Goal: Transaction & Acquisition: Book appointment/travel/reservation

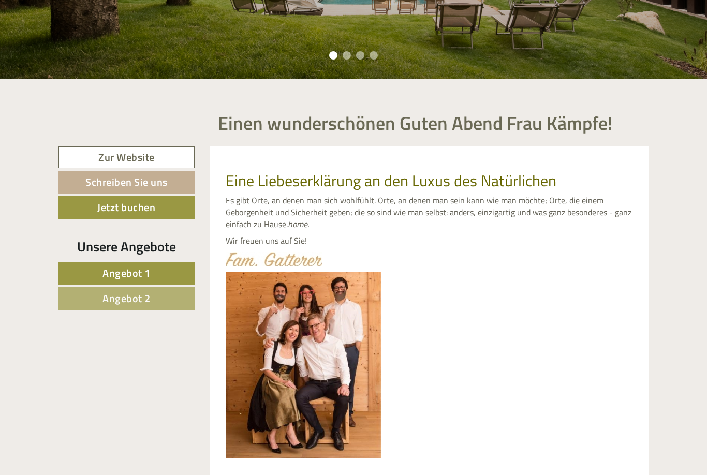
scroll to position [290, 0]
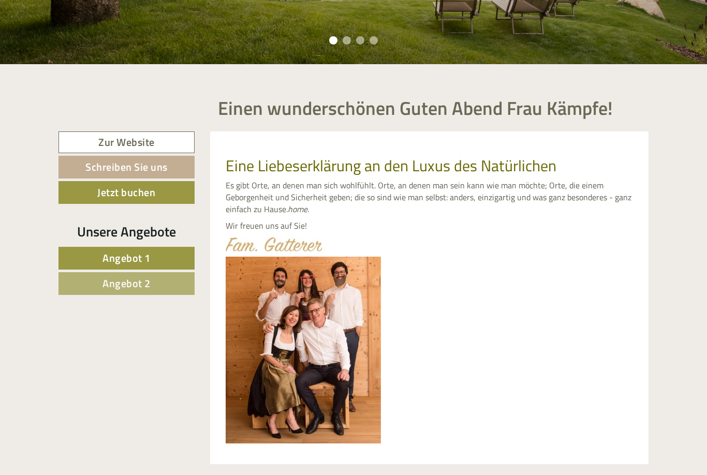
click at [163, 257] on link "Angebot 1" at bounding box center [127, 258] width 136 height 23
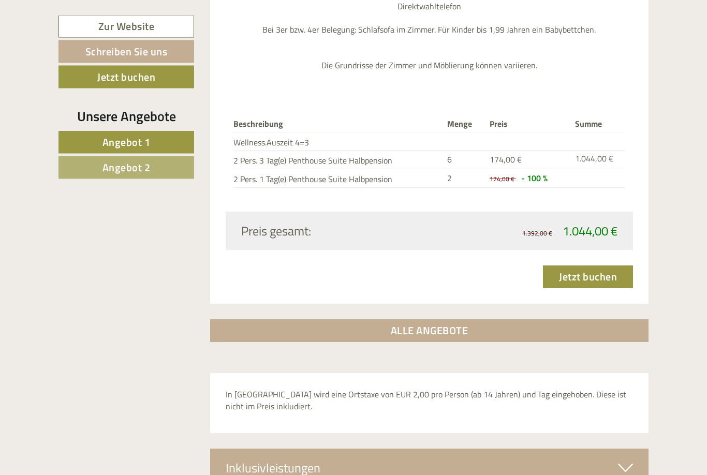
scroll to position [1330, 0]
click at [151, 166] on link "Angebot 2" at bounding box center [127, 167] width 136 height 23
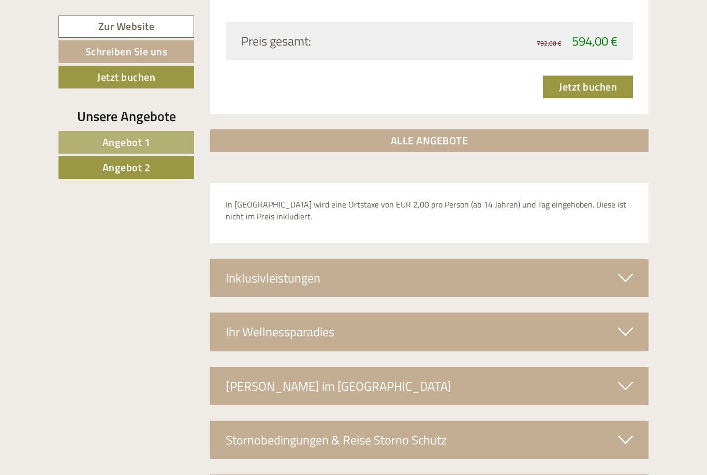
scroll to position [768, 0]
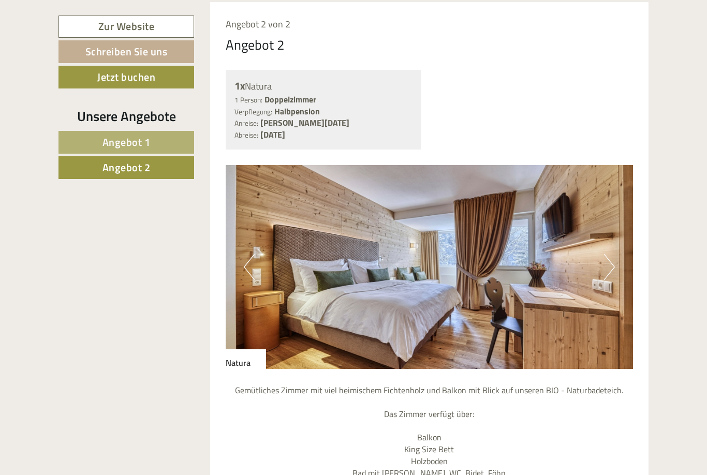
click at [158, 143] on link "Angebot 1" at bounding box center [127, 142] width 136 height 23
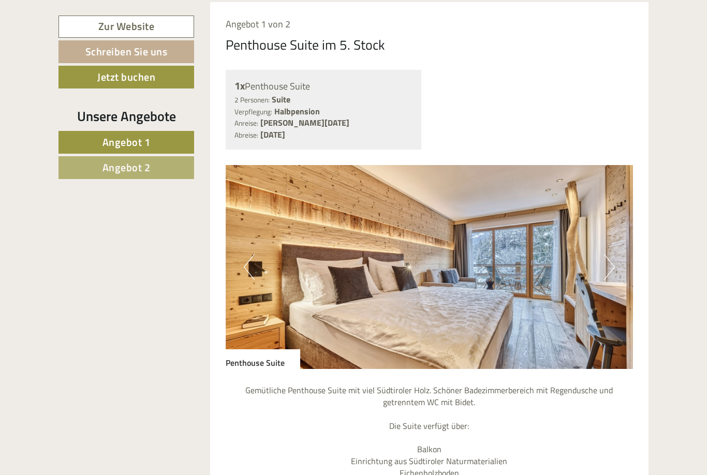
click at [167, 139] on link "Angebot 1" at bounding box center [127, 142] width 136 height 23
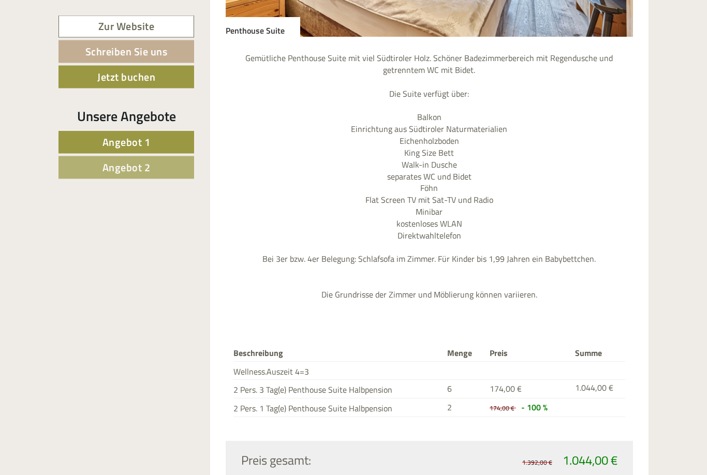
scroll to position [1110, 0]
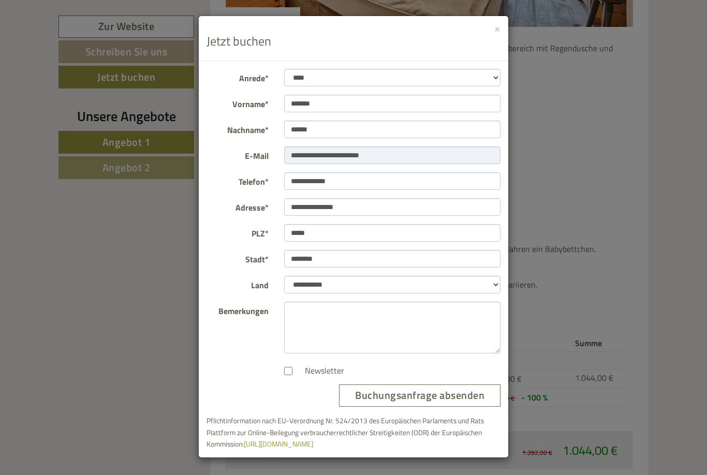
click at [422, 392] on button "Buchungsanfrage absenden" at bounding box center [420, 396] width 162 height 22
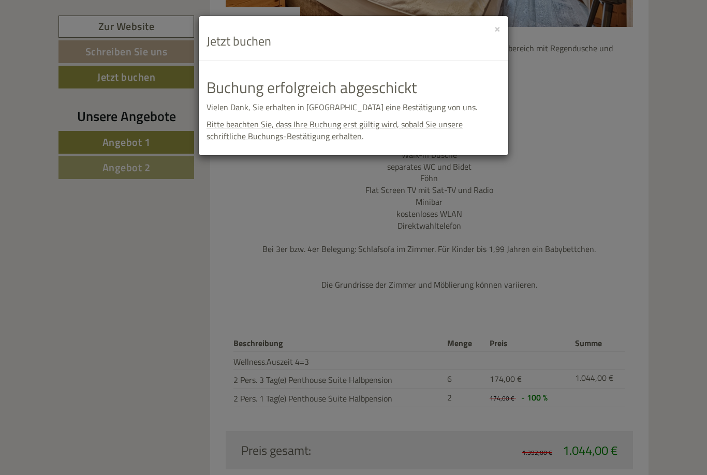
click at [500, 30] on button "×" at bounding box center [498, 28] width 6 height 11
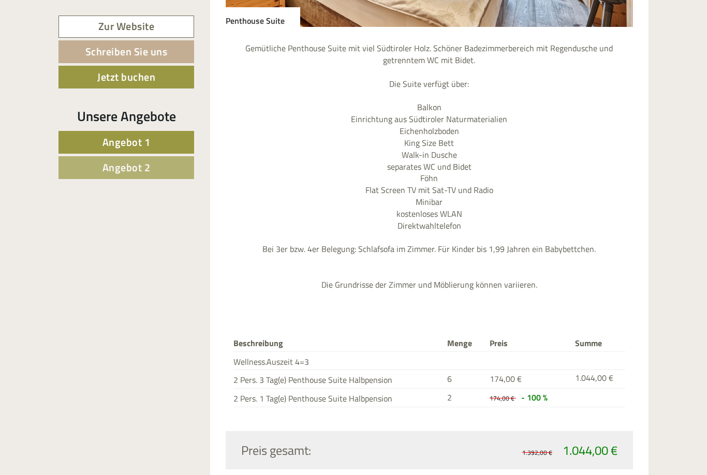
click at [163, 50] on link "Schreiben Sie uns" at bounding box center [127, 51] width 136 height 23
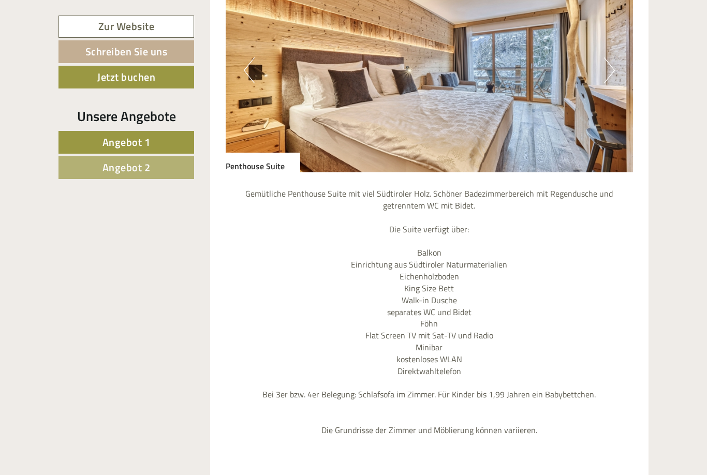
scroll to position [951, 0]
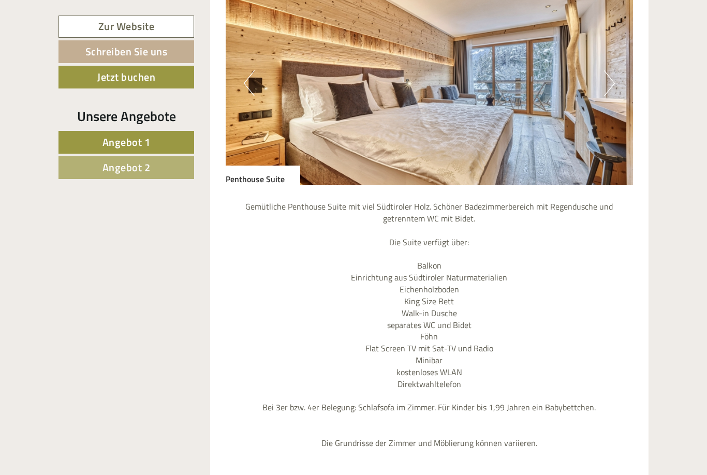
click at [148, 168] on span "Angebot 2" at bounding box center [127, 168] width 48 height 16
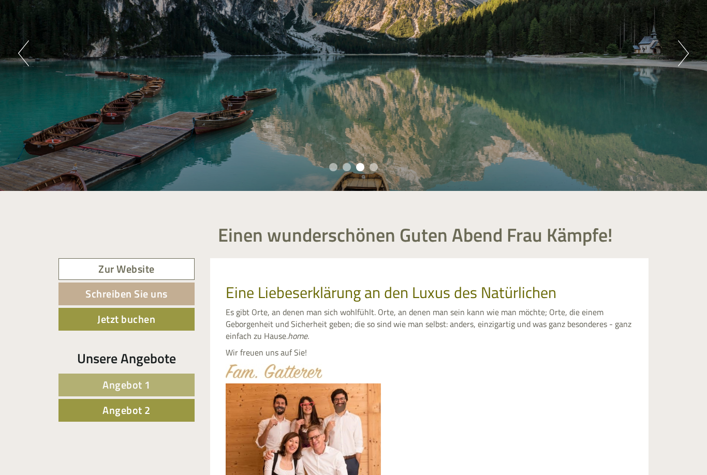
click at [133, 292] on link "Schreiben Sie uns" at bounding box center [127, 294] width 136 height 23
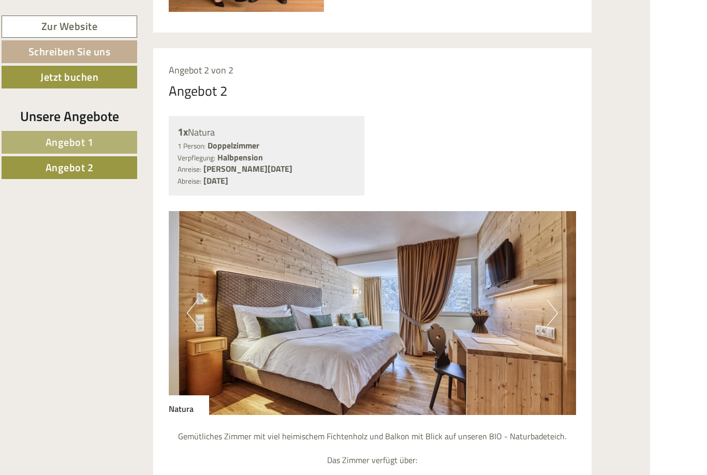
scroll to position [1696, 0]
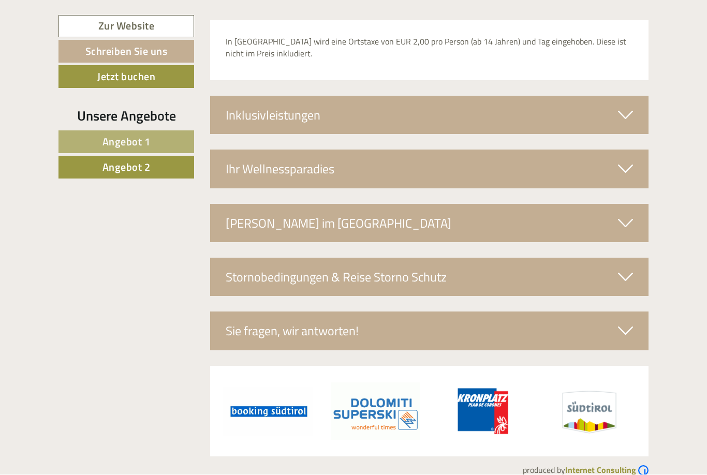
click at [621, 323] on icon at bounding box center [625, 332] width 15 height 18
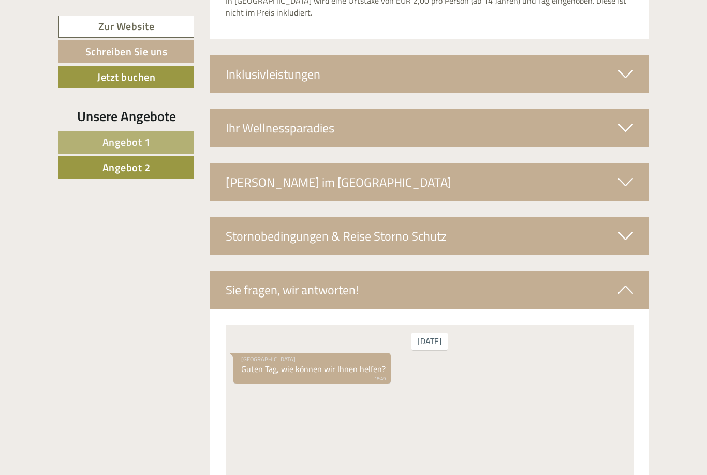
scroll to position [1775, 0]
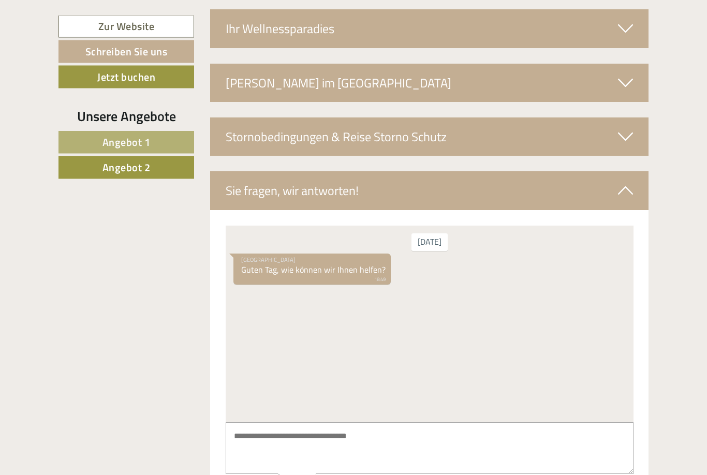
click at [256, 436] on textarea at bounding box center [429, 449] width 408 height 52
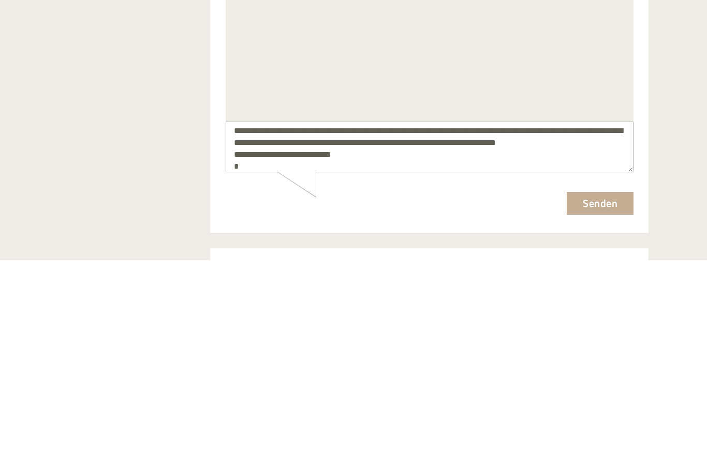
scroll to position [5, 0]
type textarea "**********"
click at [607, 208] on button "Senden" at bounding box center [600, 204] width 67 height 23
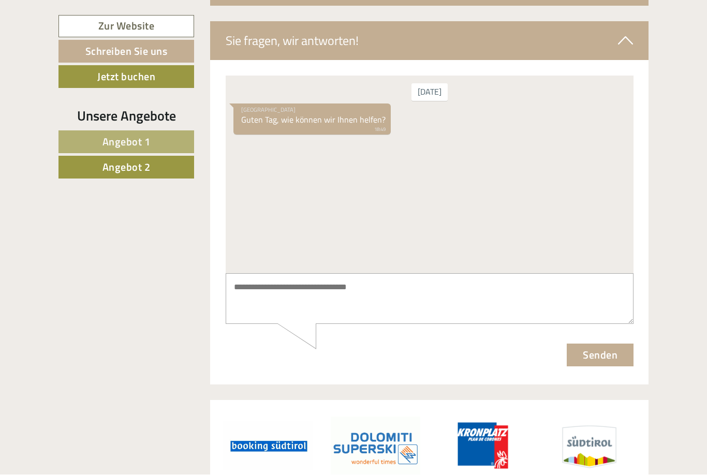
scroll to position [0, 0]
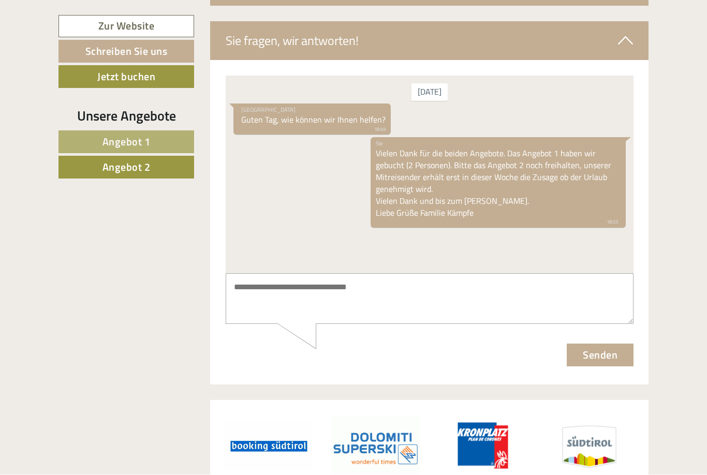
click at [608, 355] on button "Senden" at bounding box center [600, 354] width 67 height 23
